Goal: Check status: Check status

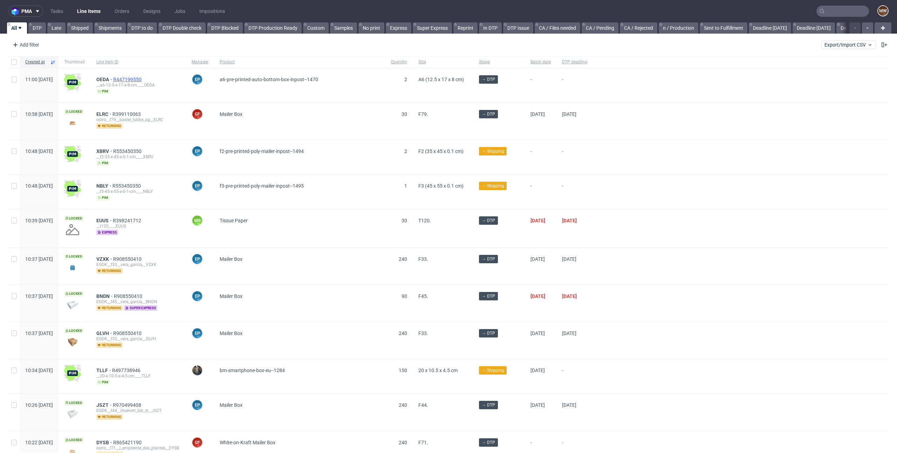
click at [143, 79] on span "R447199550" at bounding box center [128, 80] width 30 height 6
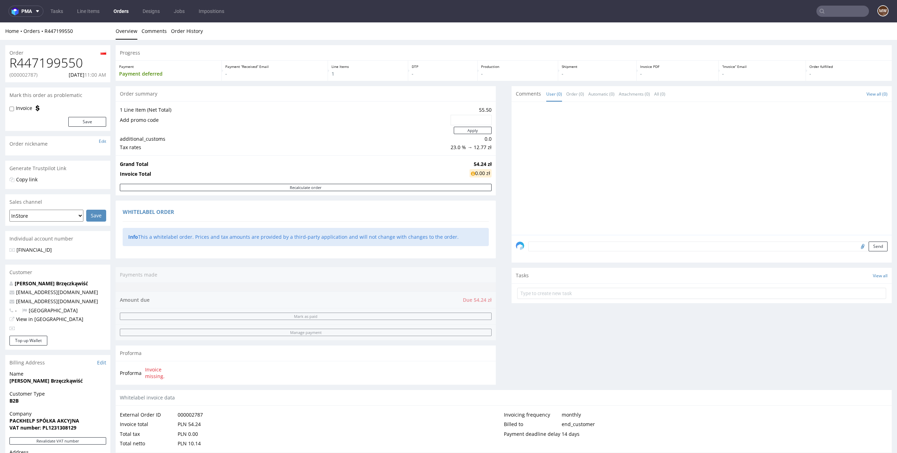
click at [180, 416] on div "000002787" at bounding box center [190, 415] width 25 height 10
click at [840, 6] on input "text" at bounding box center [843, 11] width 53 height 11
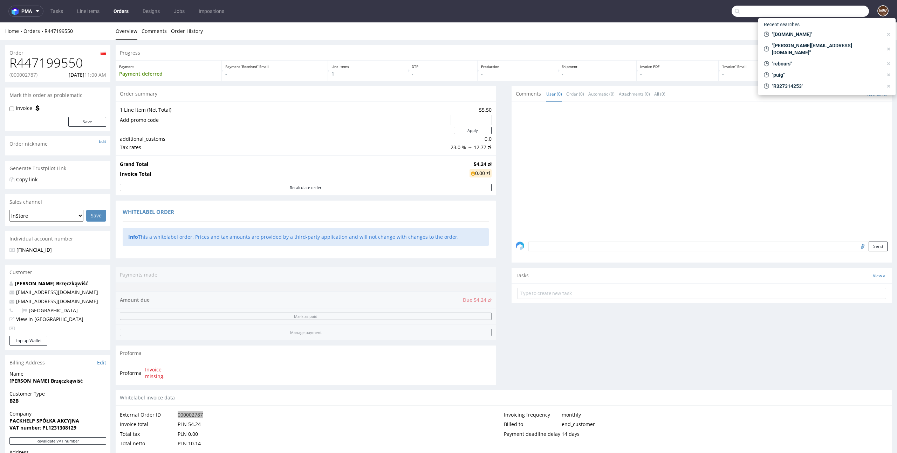
paste input "000002787"
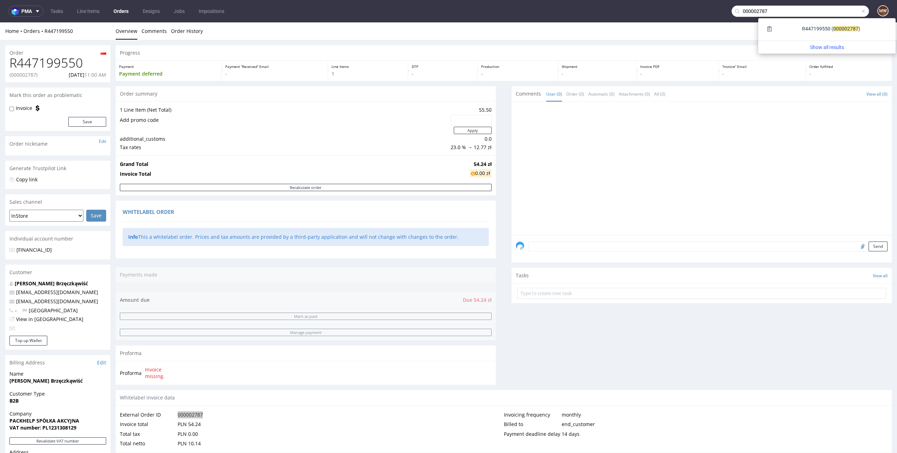
type input "000002787"
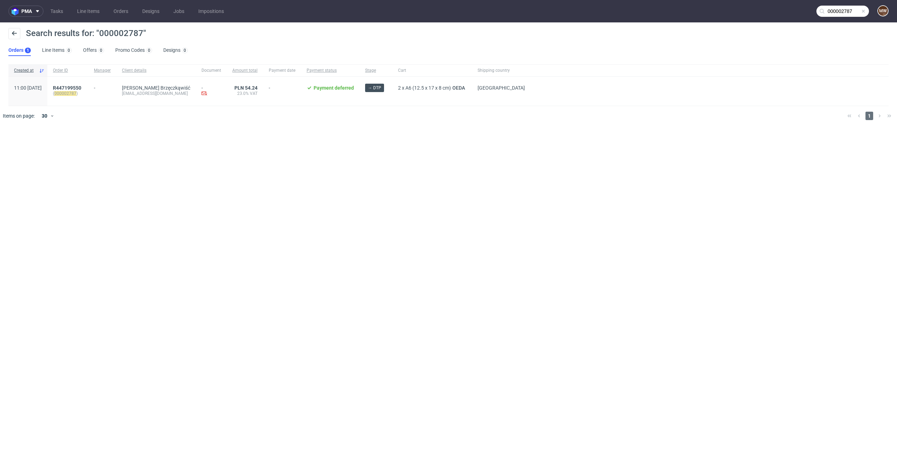
click at [205, 244] on div "pma Tasks Line Items Orders Designs Jobs Impositions 000002787 MW Search result…" at bounding box center [448, 226] width 897 height 453
